Goal: Complete application form

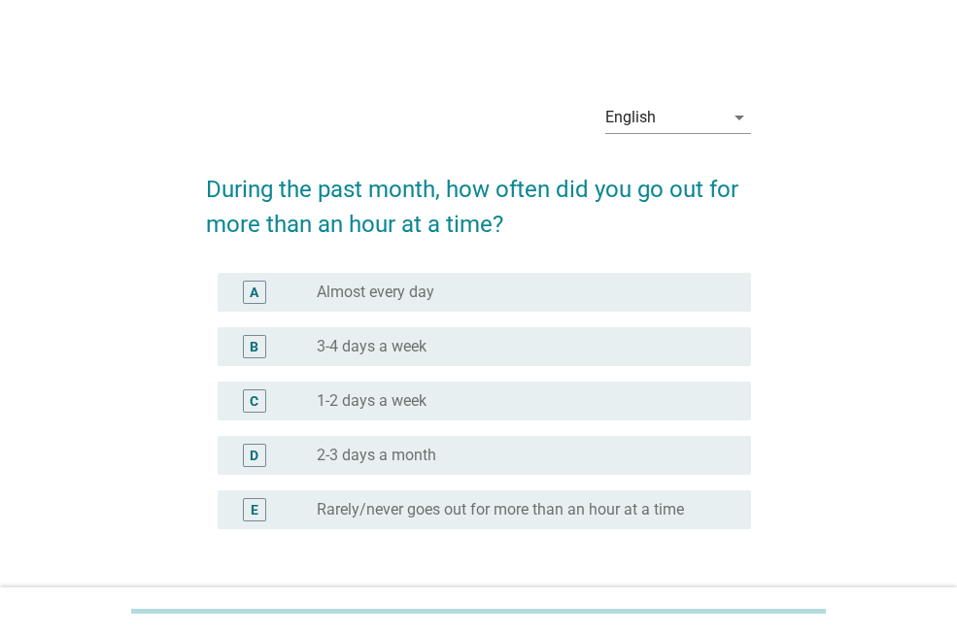
click at [410, 395] on label "1-2 days a week" at bounding box center [372, 400] width 110 height 19
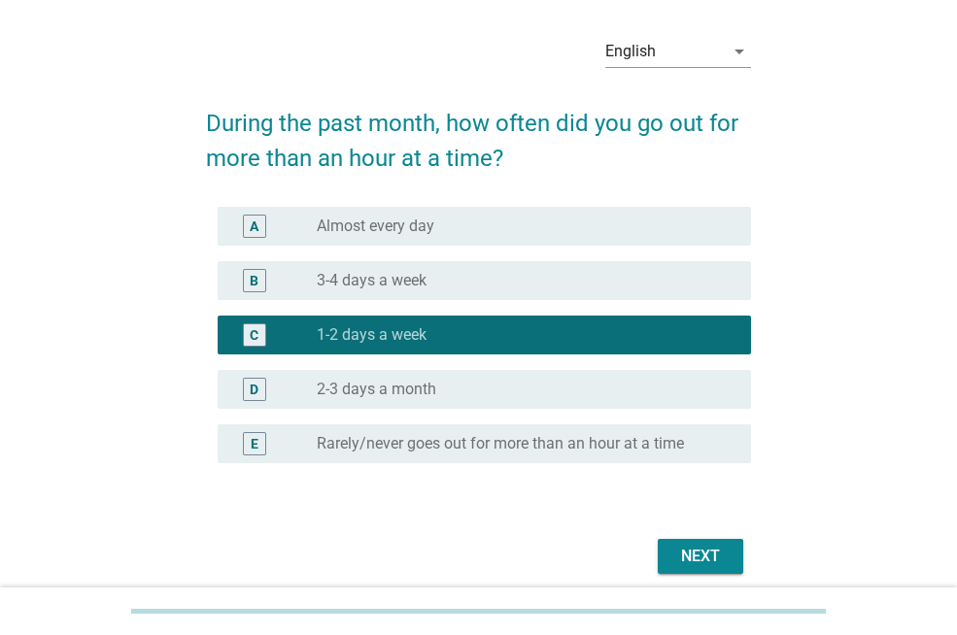
scroll to position [144, 0]
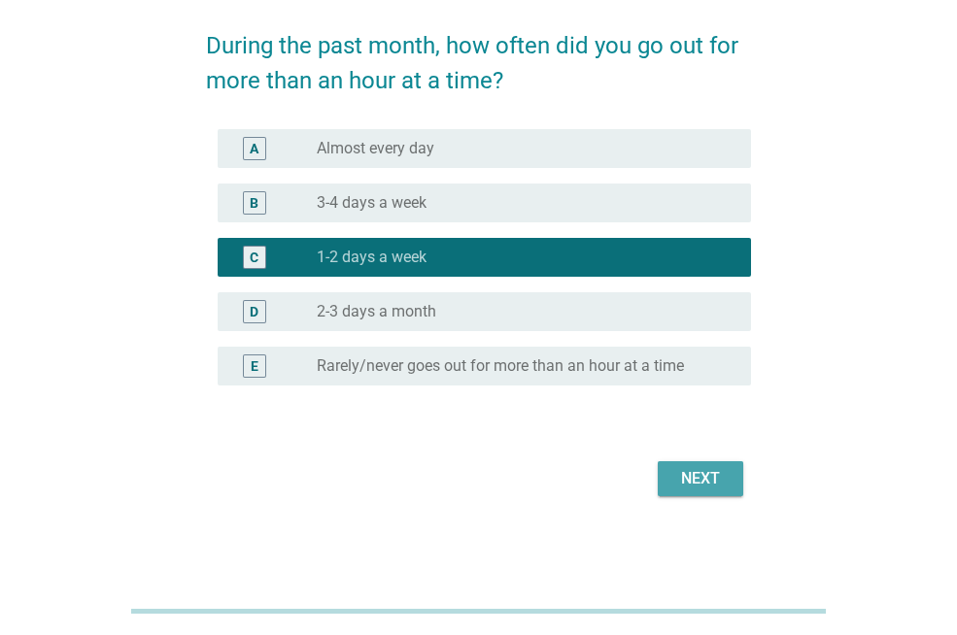
click at [727, 469] on div "Next" at bounding box center [700, 478] width 54 height 23
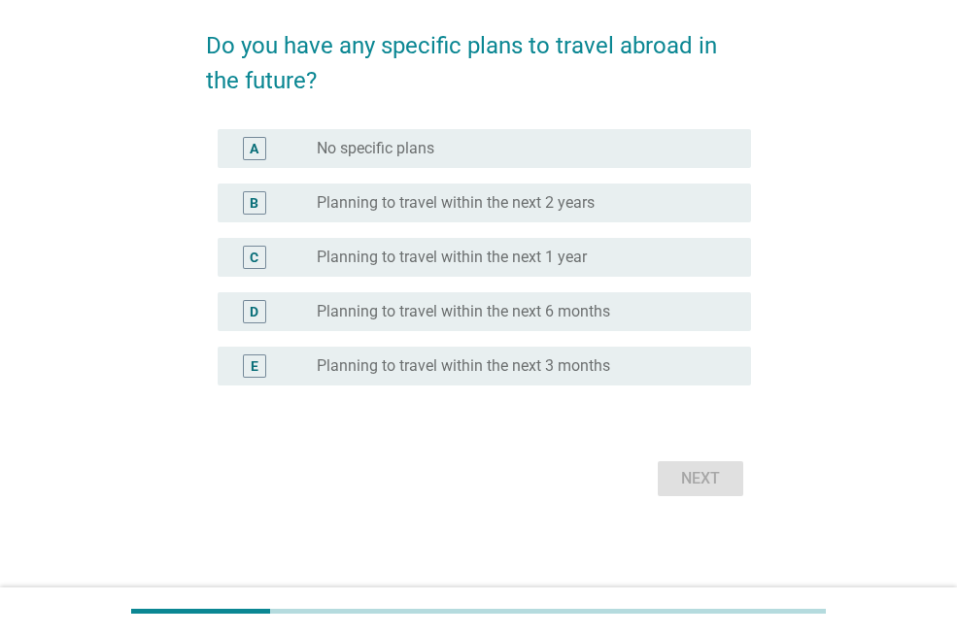
scroll to position [0, 0]
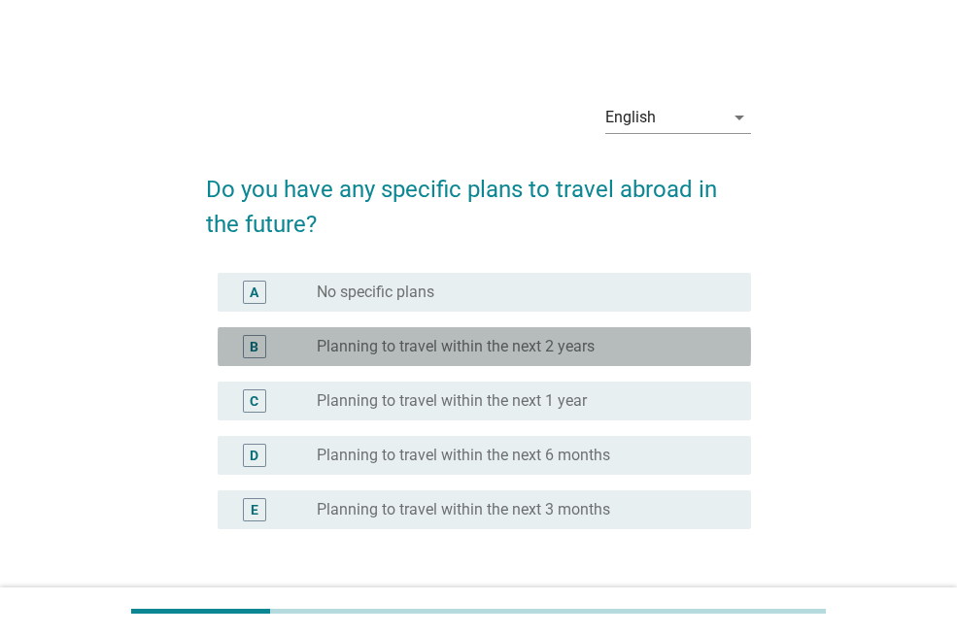
click at [436, 347] on label "Planning to travel within the next 2 years" at bounding box center [456, 346] width 278 height 19
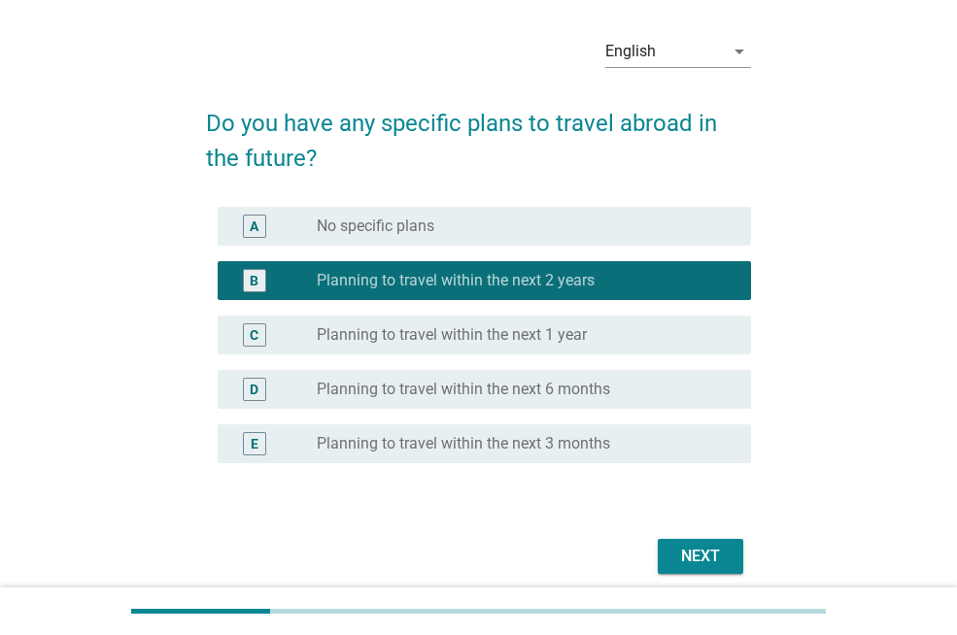
scroll to position [97, 0]
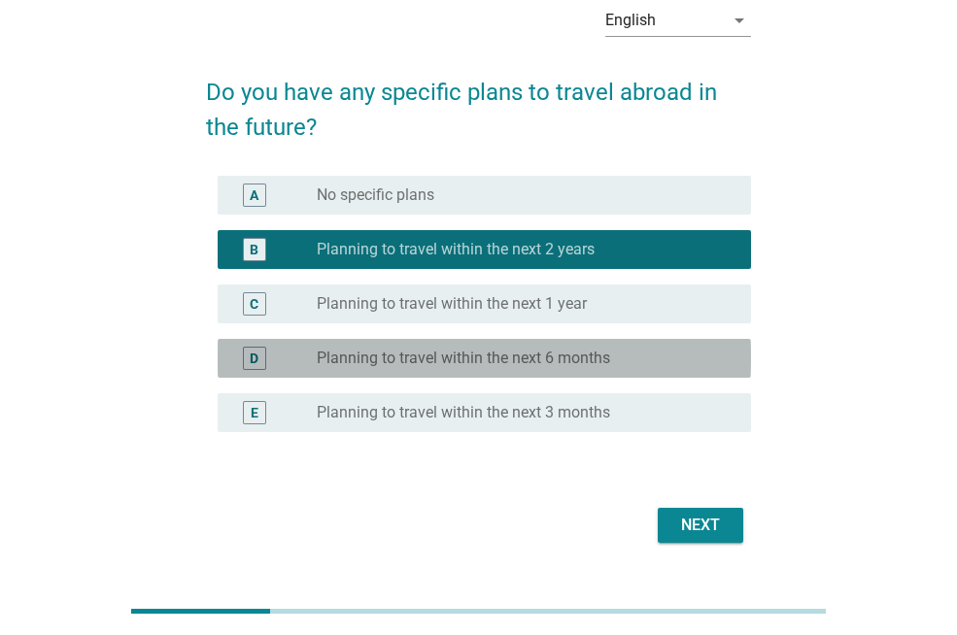
click at [591, 372] on div "D radio_button_unchecked Planning to travel within the next 6 months" at bounding box center [484, 358] width 533 height 39
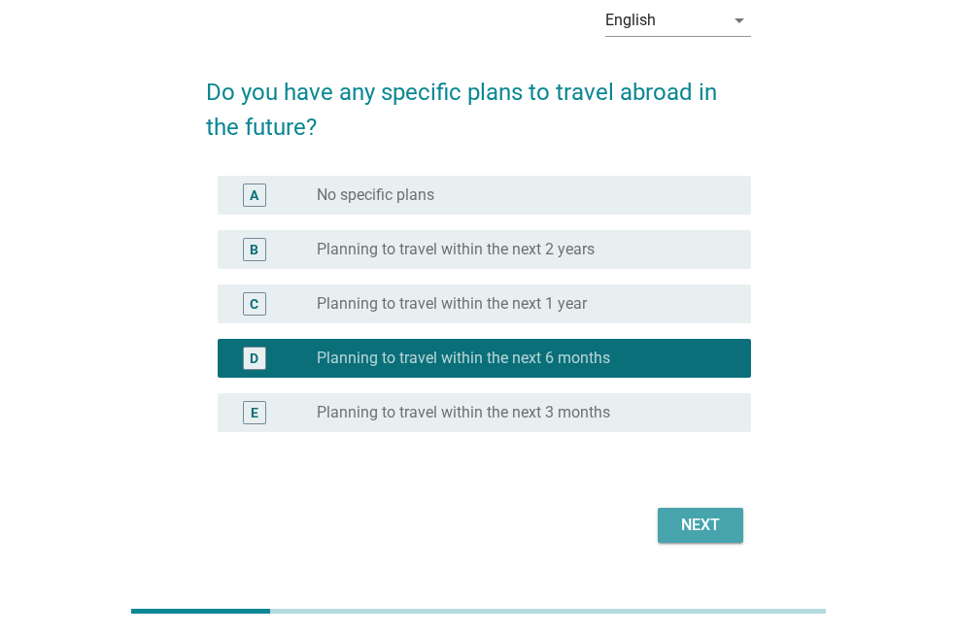
click at [702, 533] on div "Next" at bounding box center [700, 525] width 54 height 23
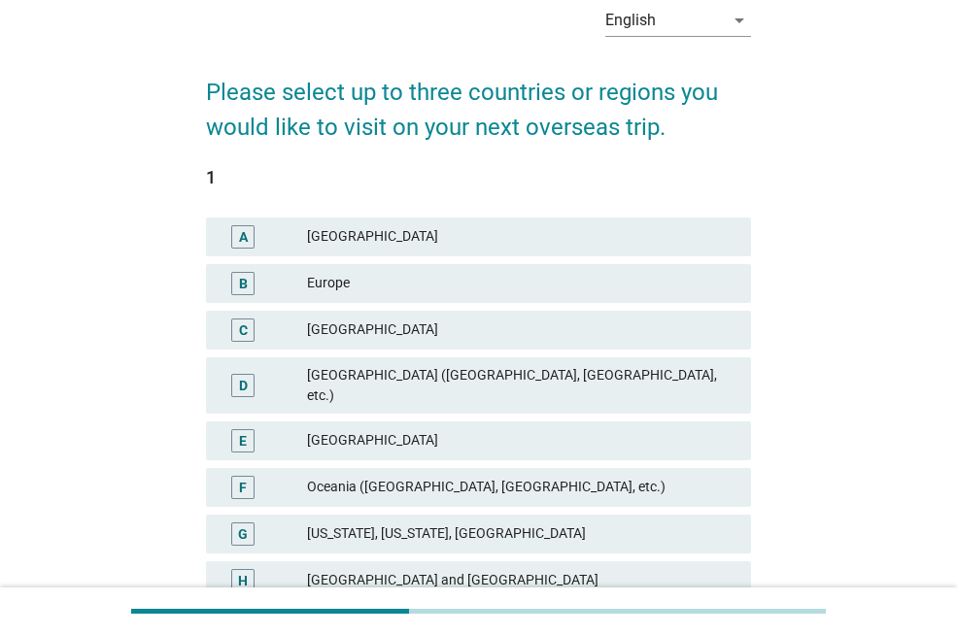
scroll to position [0, 0]
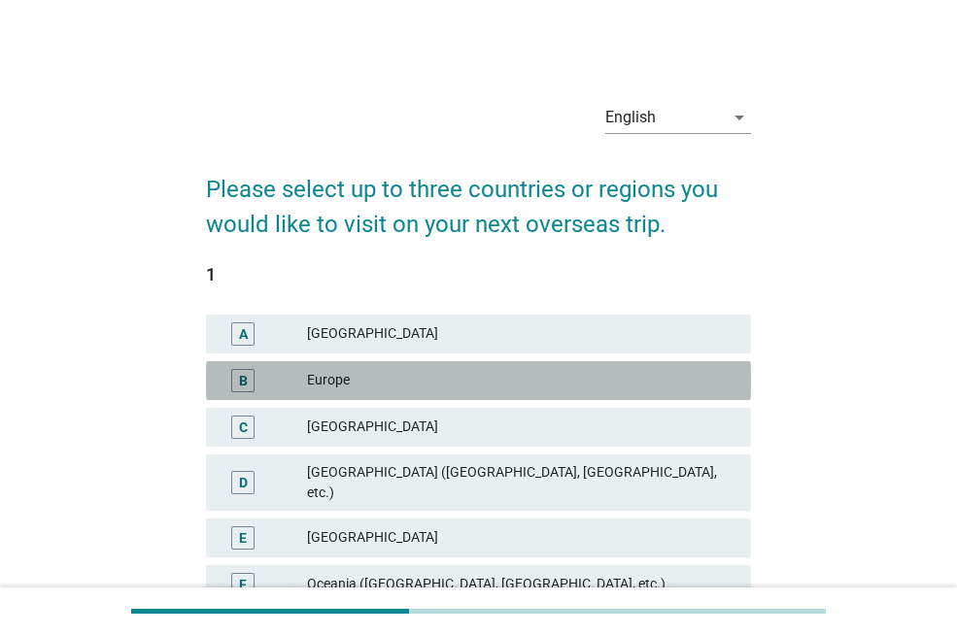
click at [351, 378] on div "Europe" at bounding box center [521, 380] width 428 height 23
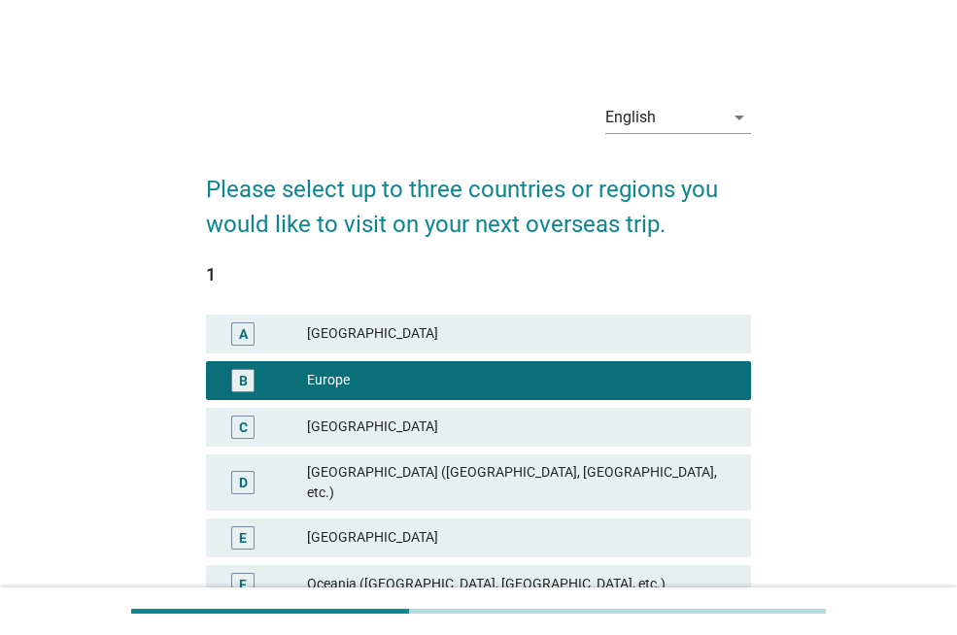
scroll to position [97, 0]
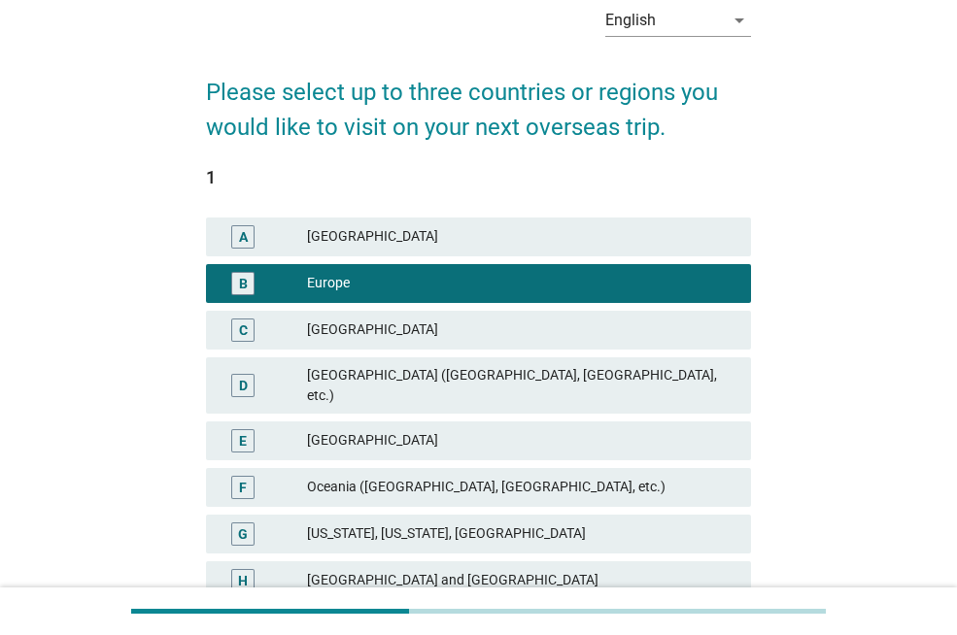
click at [360, 382] on div "[GEOGRAPHIC_DATA] ([GEOGRAPHIC_DATA], [GEOGRAPHIC_DATA], etc.)" at bounding box center [521, 385] width 428 height 41
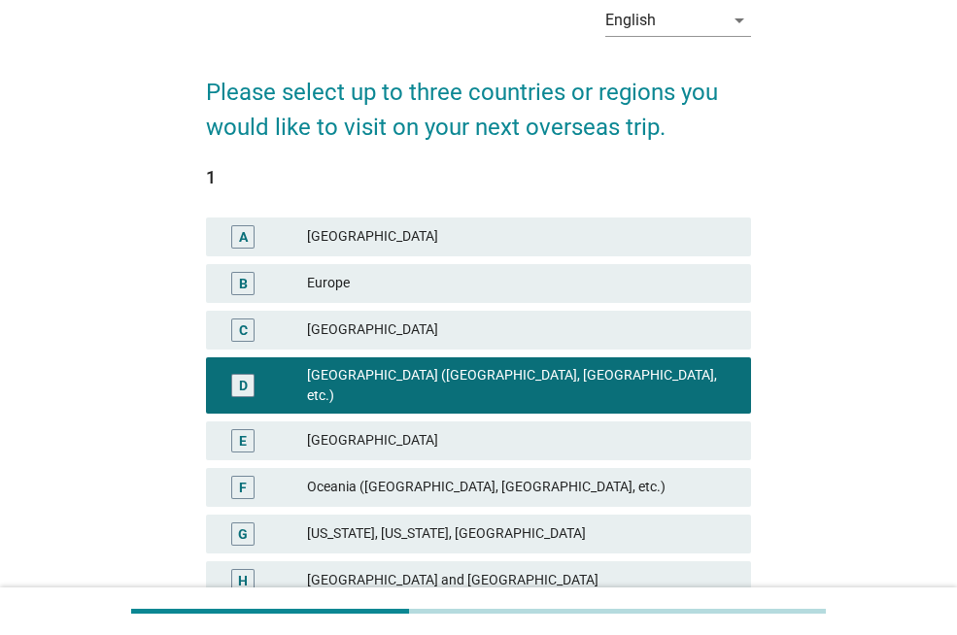
click at [392, 476] on div "Oceania ([GEOGRAPHIC_DATA], [GEOGRAPHIC_DATA], etc.)" at bounding box center [521, 487] width 428 height 23
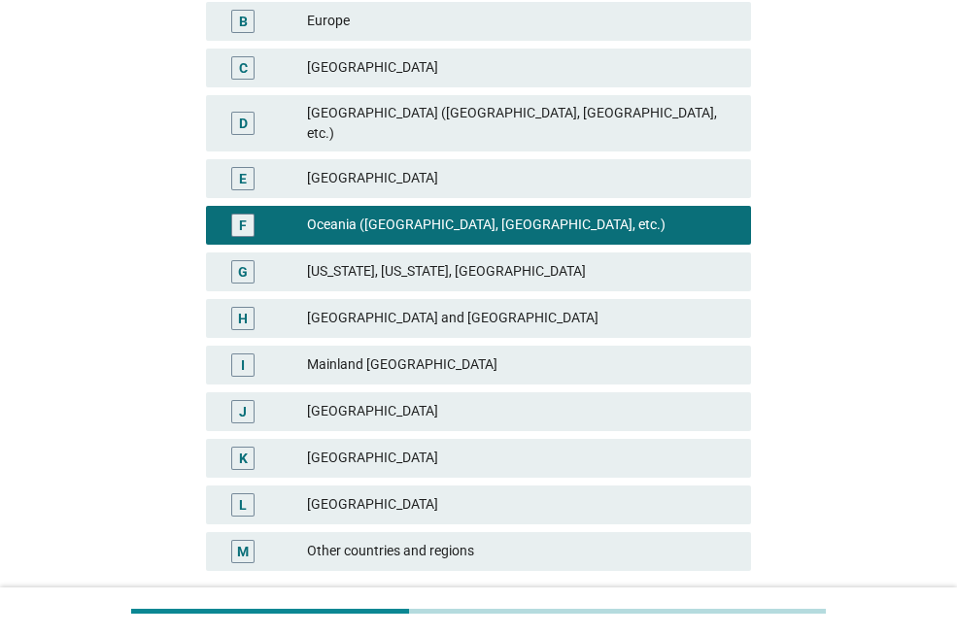
scroll to position [389, 0]
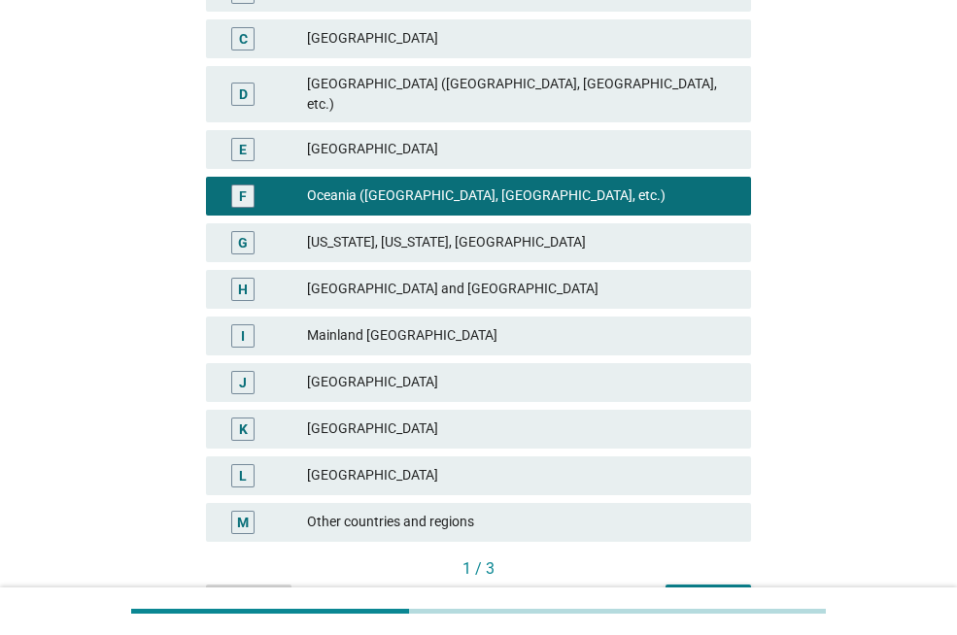
click at [329, 418] on div "[GEOGRAPHIC_DATA]" at bounding box center [521, 429] width 428 height 23
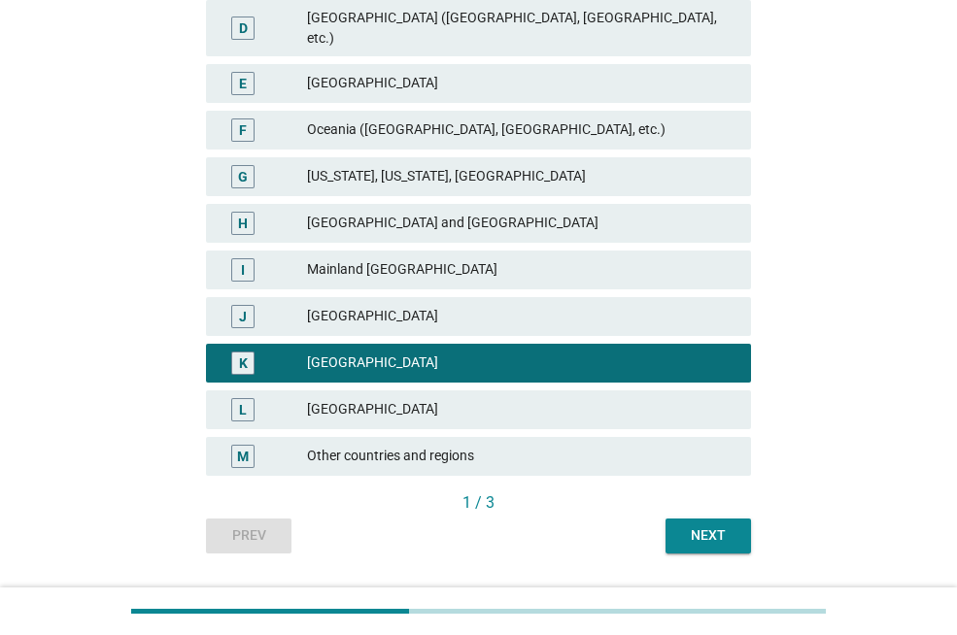
scroll to position [486, 0]
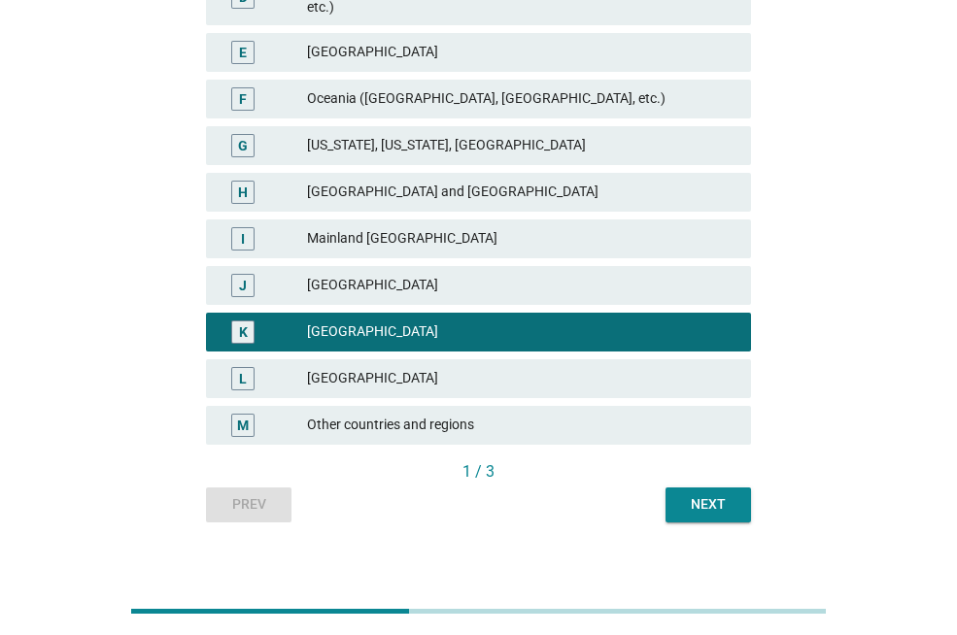
click at [713, 494] on div "Next" at bounding box center [708, 504] width 54 height 20
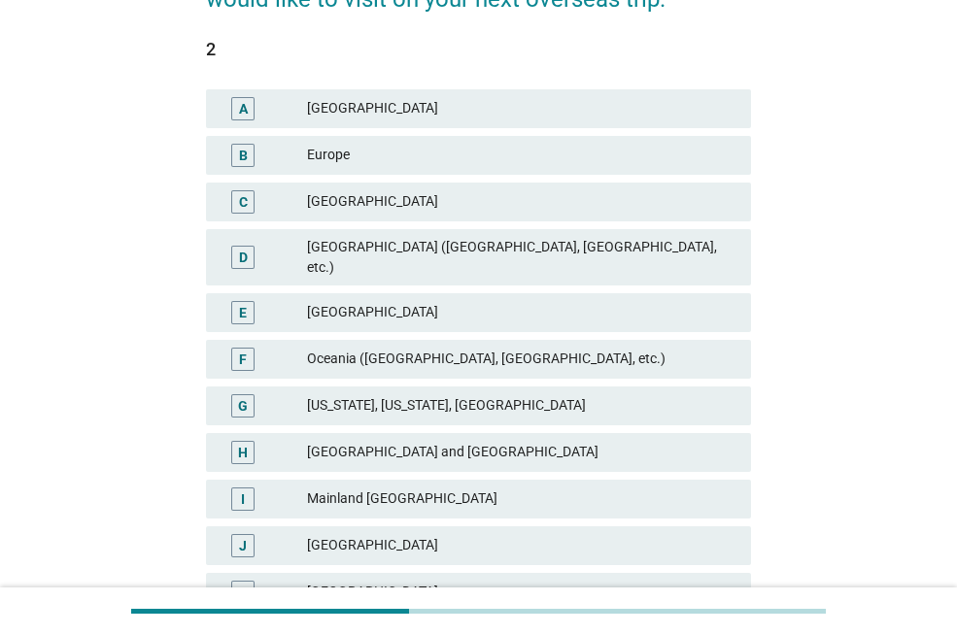
scroll to position [194, 0]
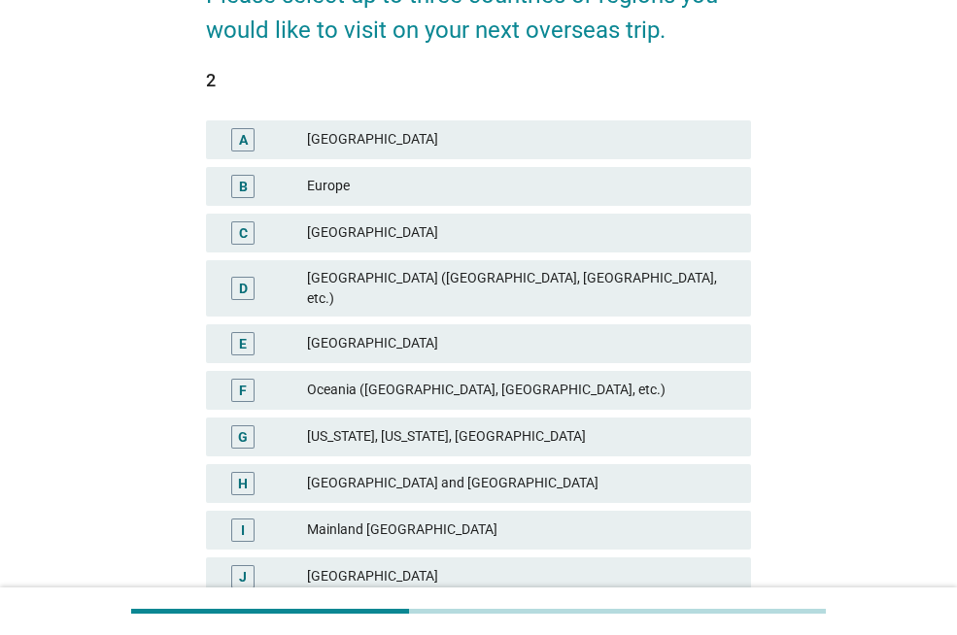
click at [332, 189] on div "Europe" at bounding box center [521, 186] width 428 height 23
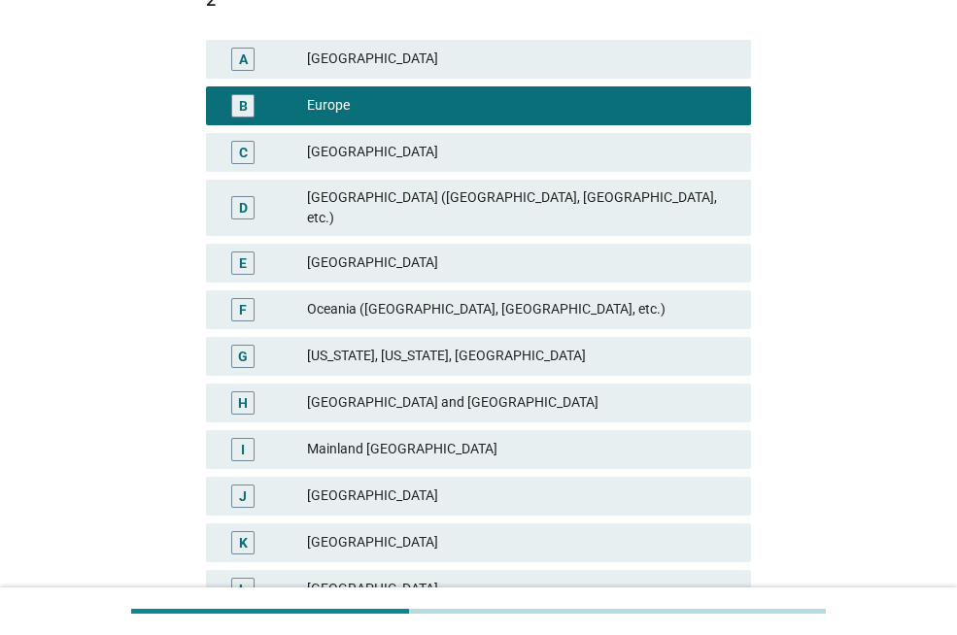
scroll to position [389, 0]
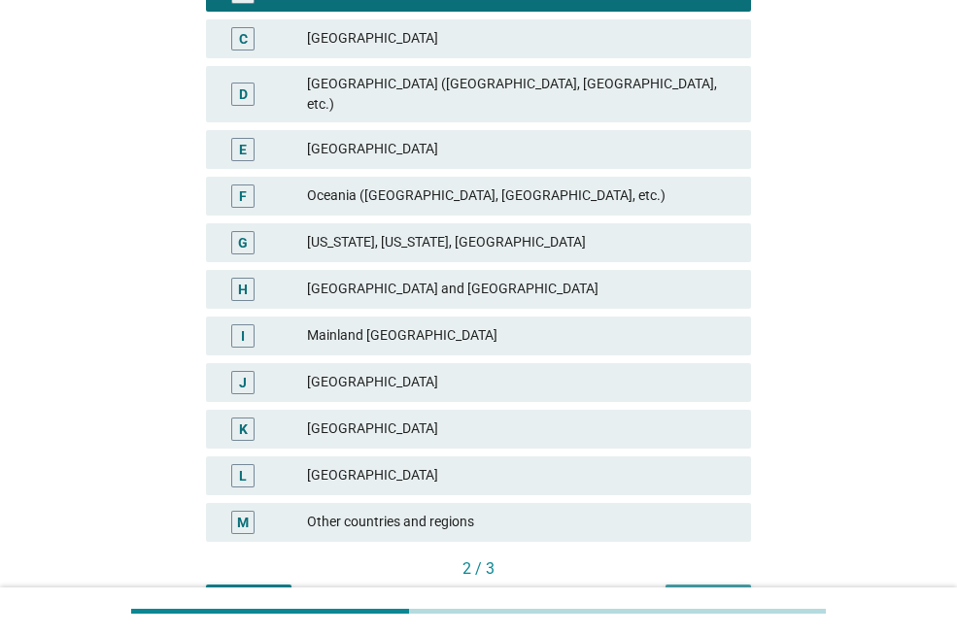
click at [685, 592] on div "Next" at bounding box center [708, 602] width 54 height 20
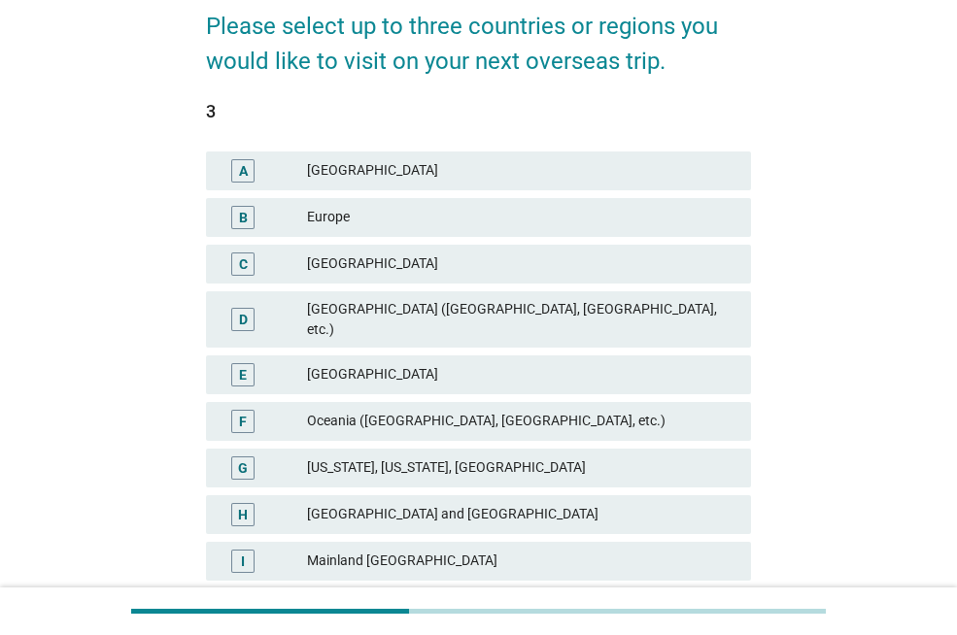
scroll to position [194, 0]
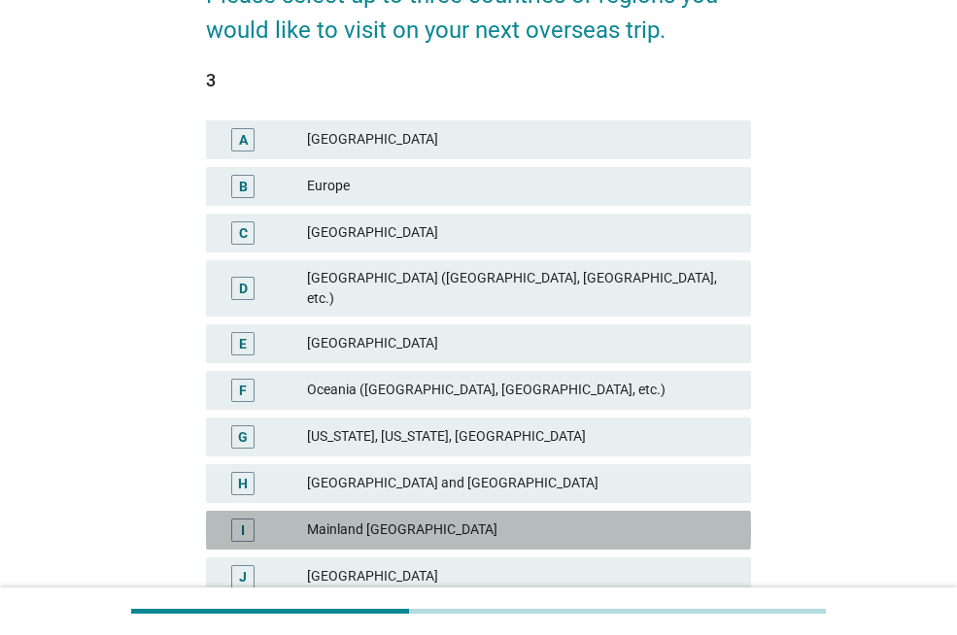
click at [409, 523] on div "Mainland [GEOGRAPHIC_DATA]" at bounding box center [521, 530] width 428 height 23
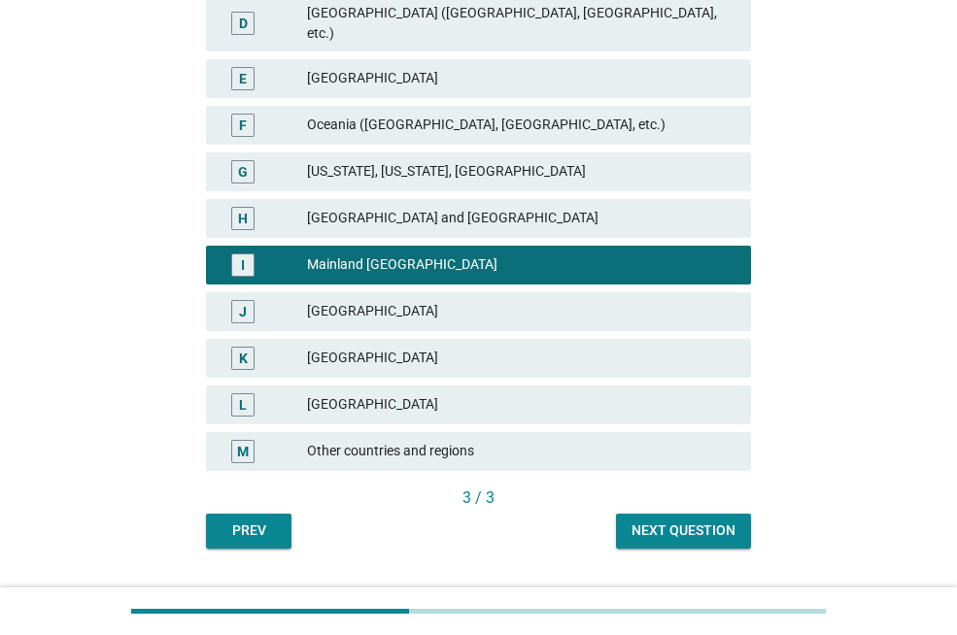
scroll to position [486, 0]
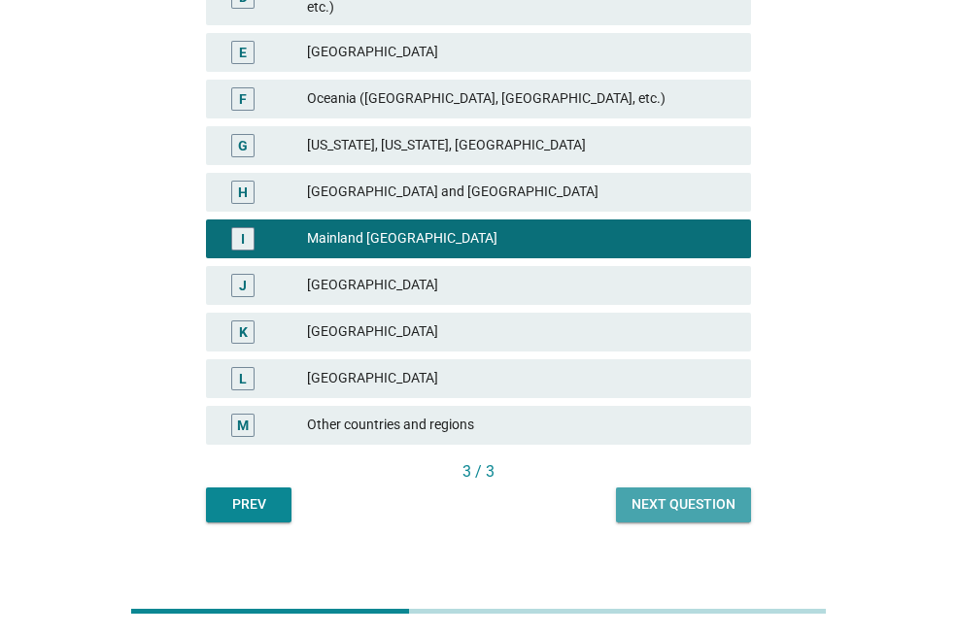
click at [652, 494] on div "Next question" at bounding box center [683, 504] width 104 height 20
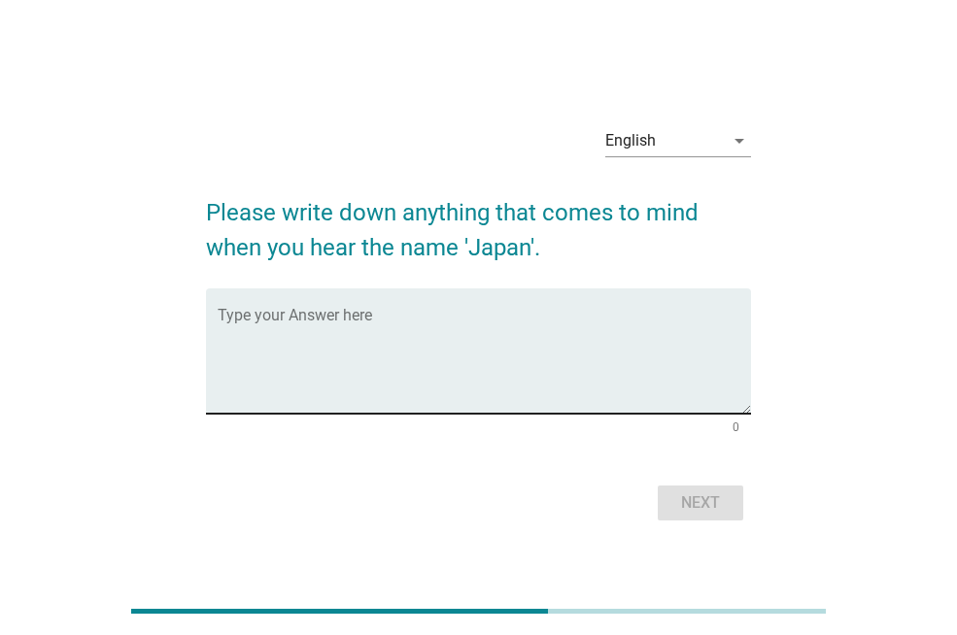
click at [268, 324] on textarea "Type your Answer here" at bounding box center [484, 363] width 533 height 102
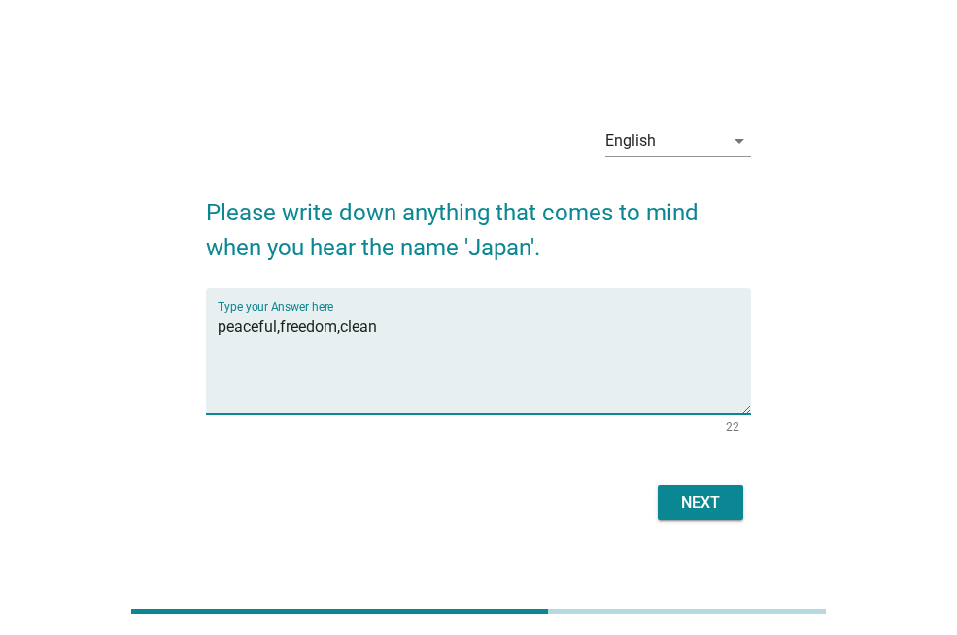
type textarea "peaceful,freedom,clean"
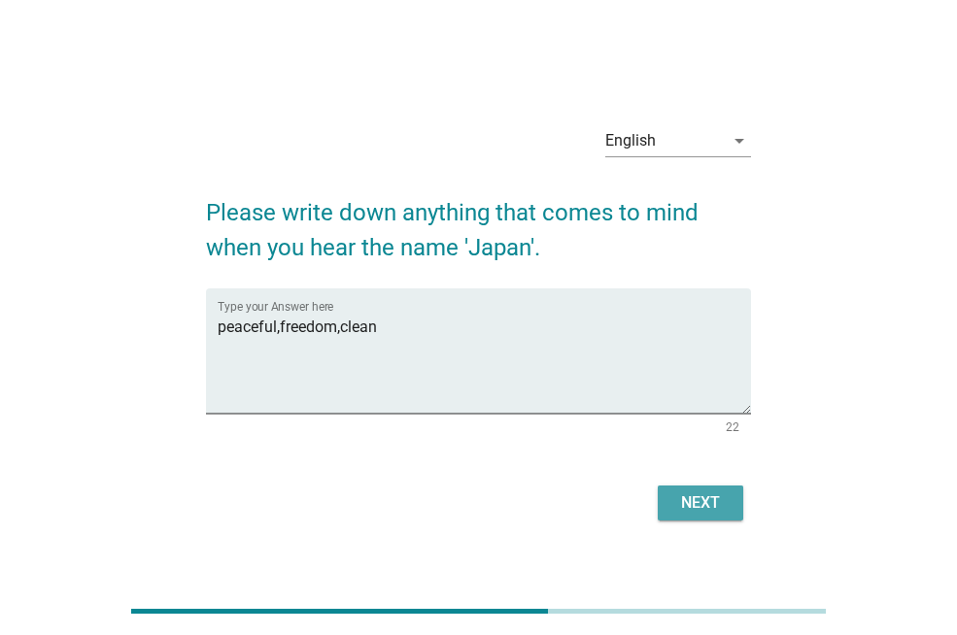
click at [707, 508] on div "Next" at bounding box center [700, 502] width 54 height 23
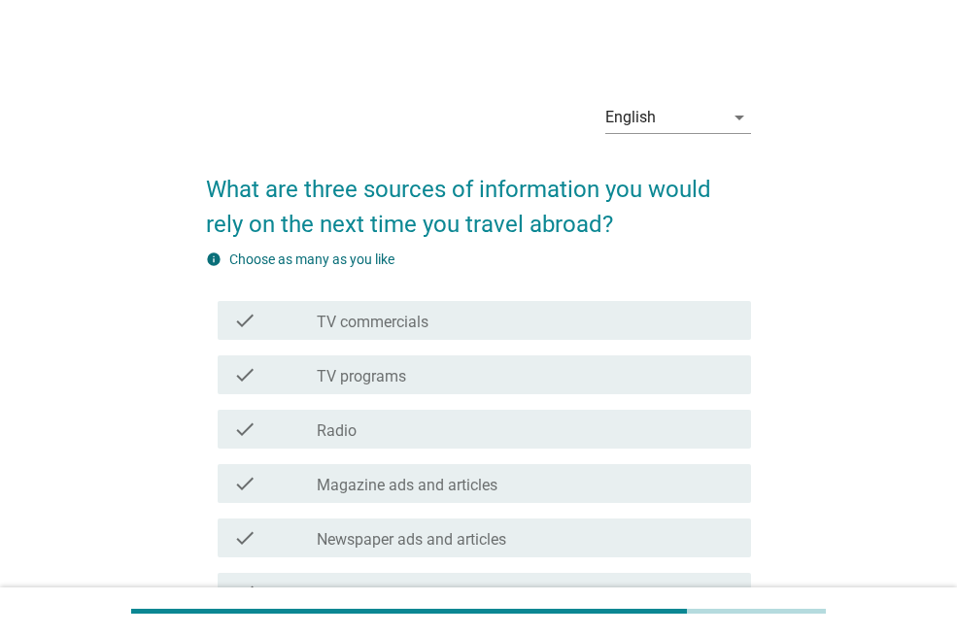
click at [395, 319] on label "TV commercials" at bounding box center [373, 322] width 112 height 19
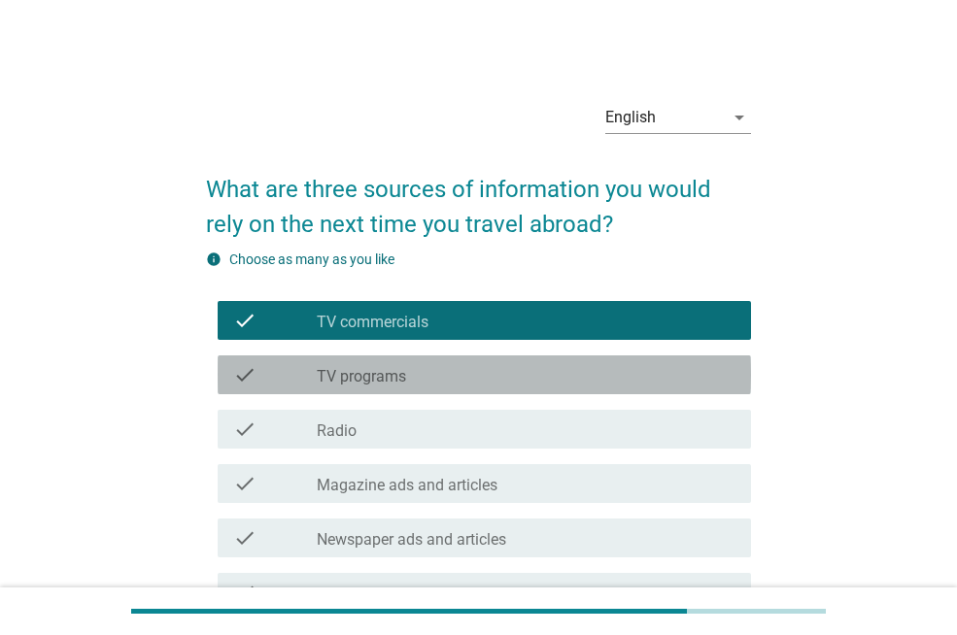
click at [408, 380] on div "check_box_outline_blank TV programs" at bounding box center [526, 374] width 419 height 23
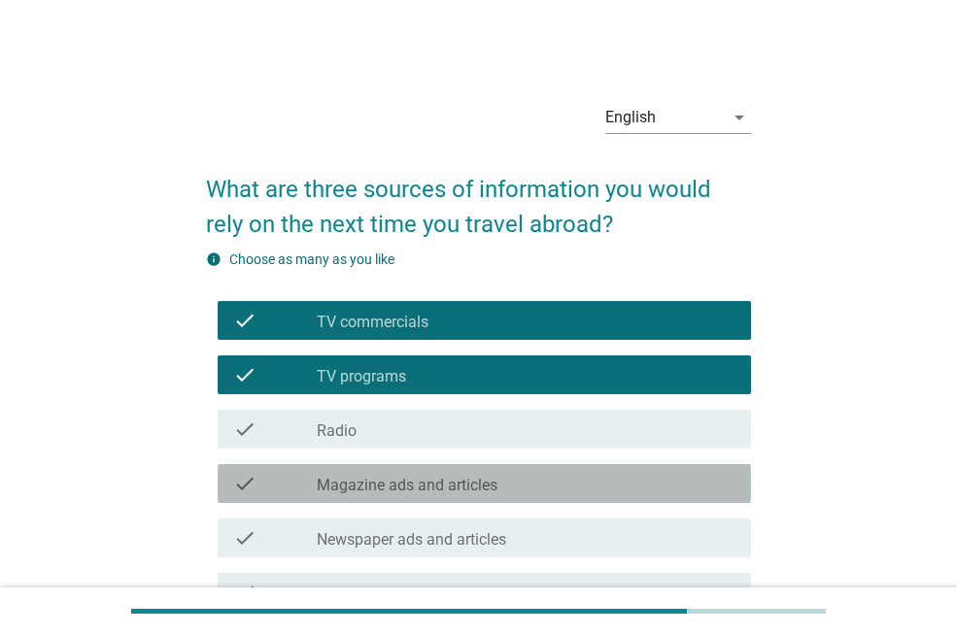
click at [438, 482] on label "Magazine ads and articles" at bounding box center [407, 485] width 181 height 19
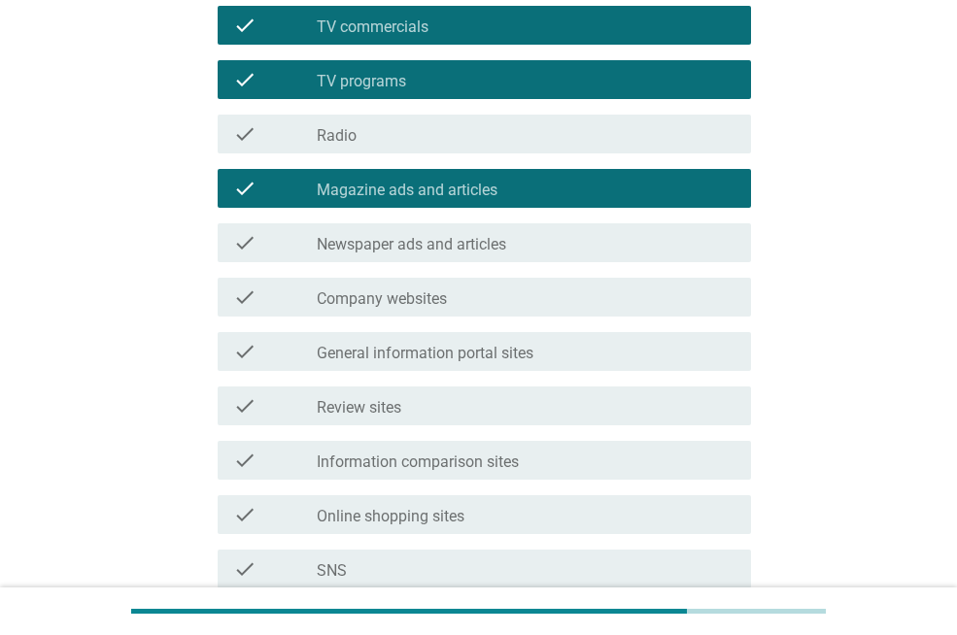
scroll to position [97, 0]
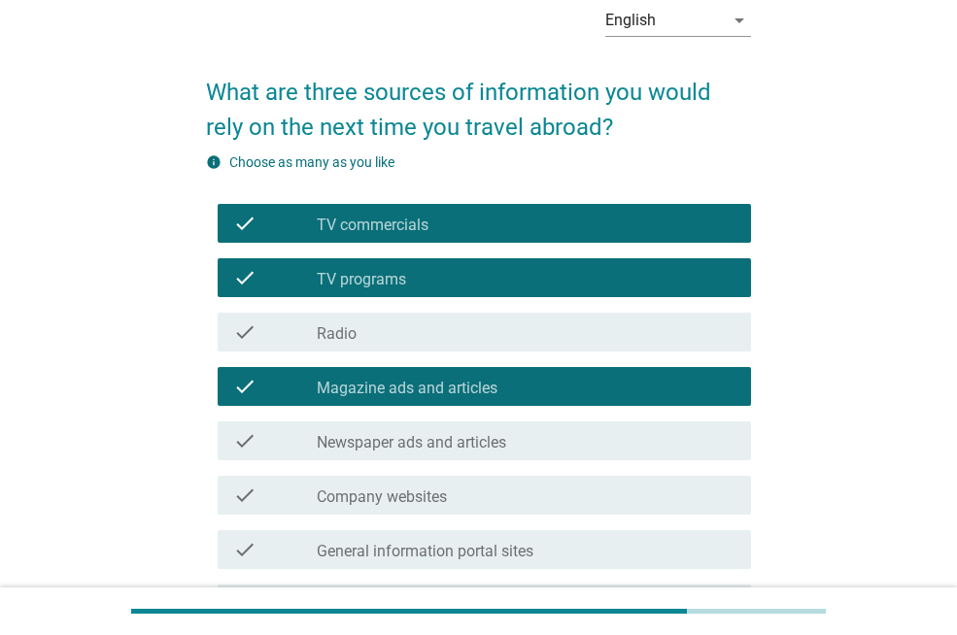
click at [424, 227] on label "TV commercials" at bounding box center [373, 225] width 112 height 19
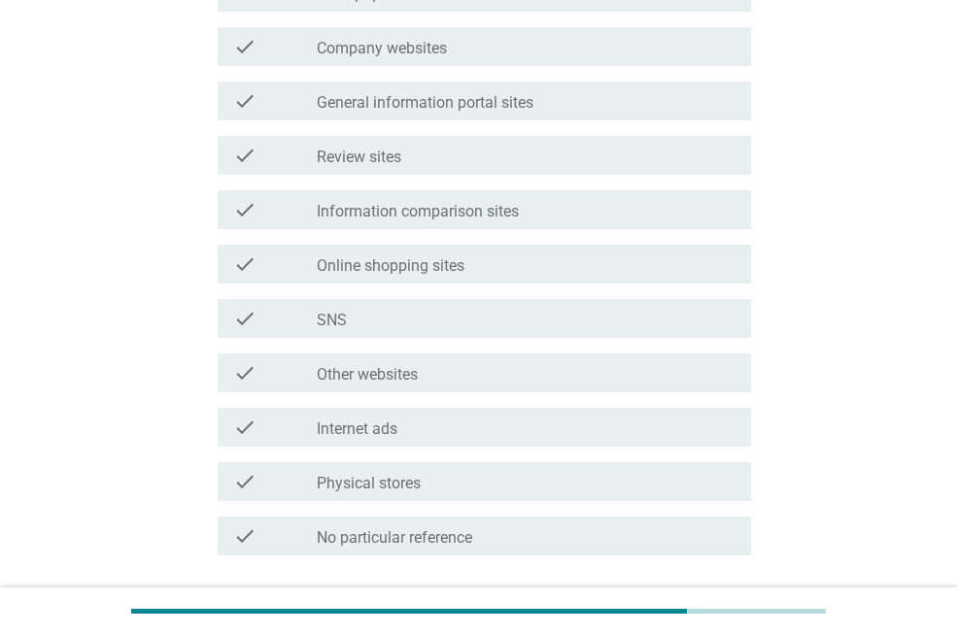
scroll to position [583, 0]
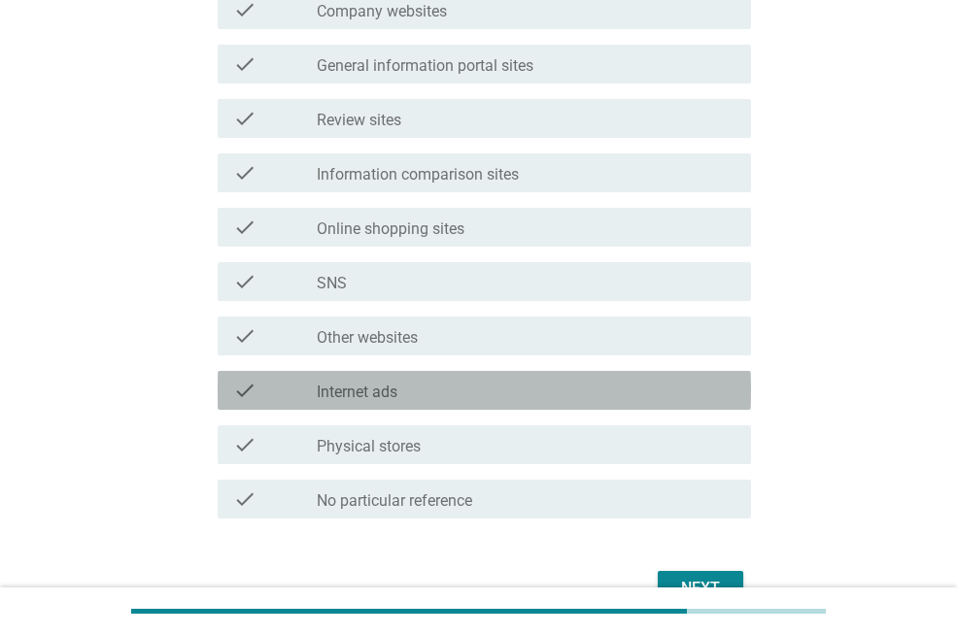
click at [456, 388] on div "check_box_outline_blank Internet ads" at bounding box center [526, 390] width 419 height 23
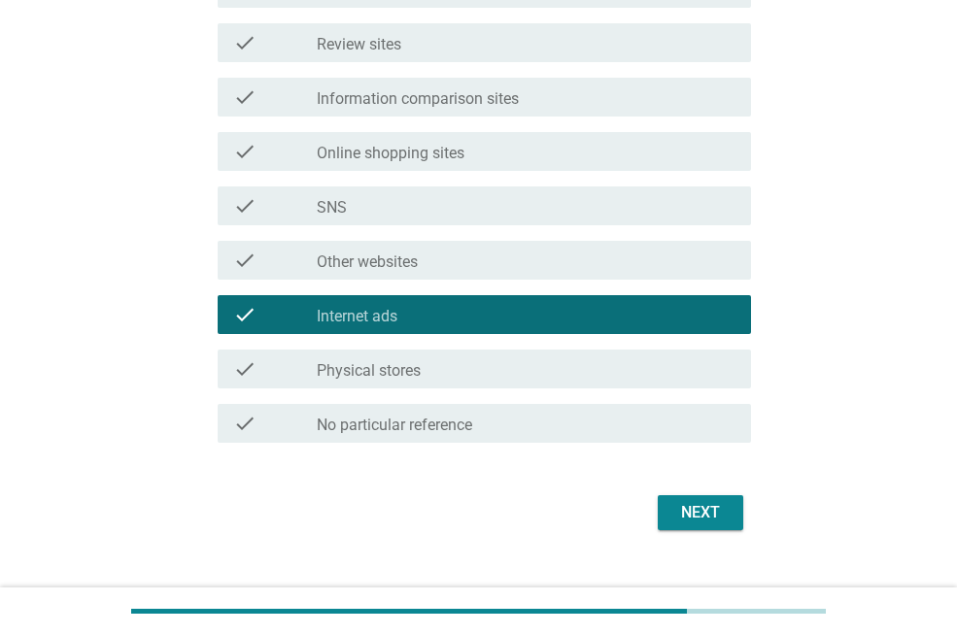
scroll to position [693, 0]
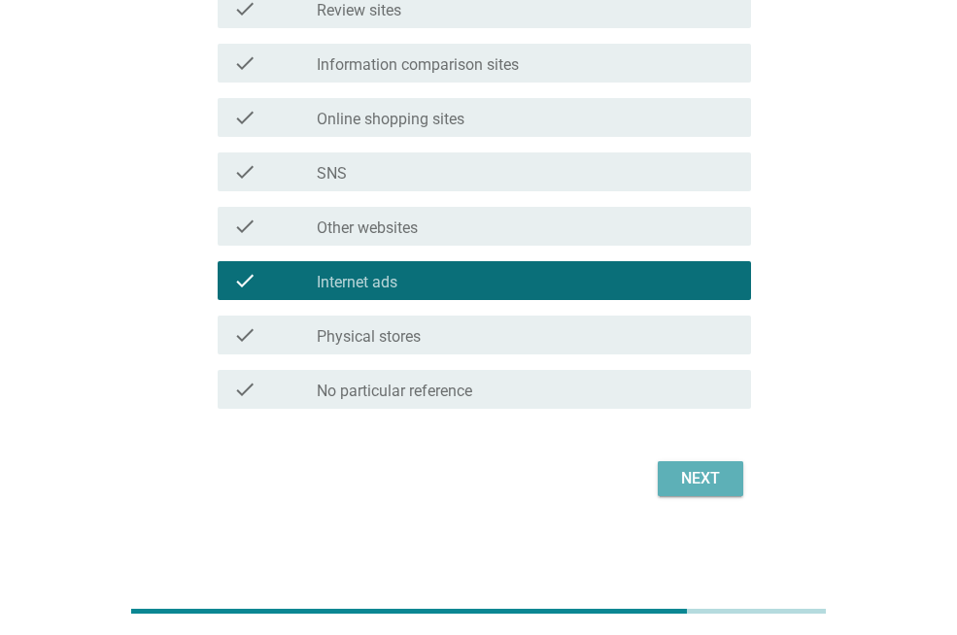
click at [702, 488] on div "Next" at bounding box center [700, 478] width 54 height 23
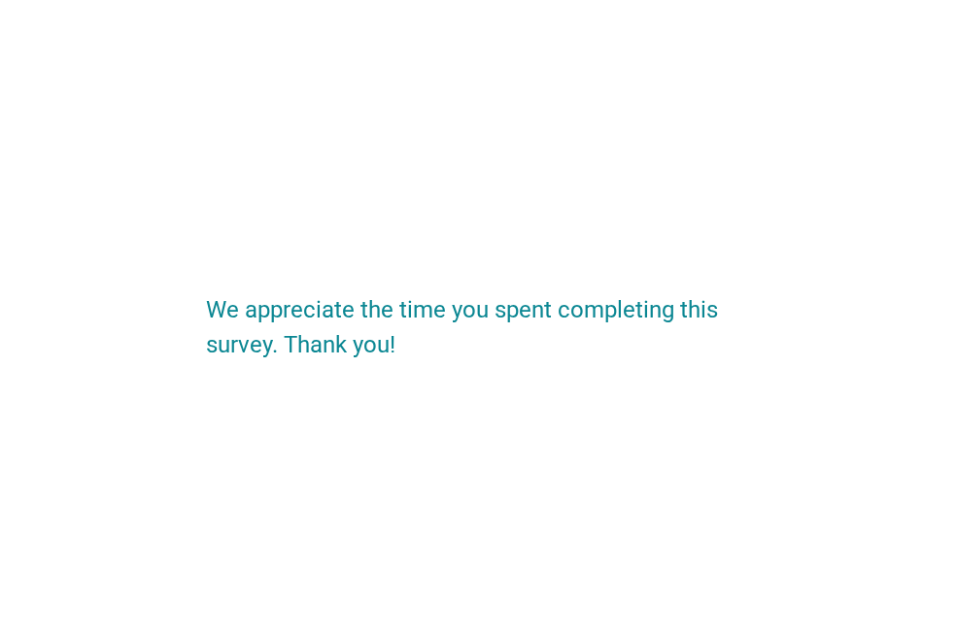
scroll to position [0, 0]
